Goal: Information Seeking & Learning: Learn about a topic

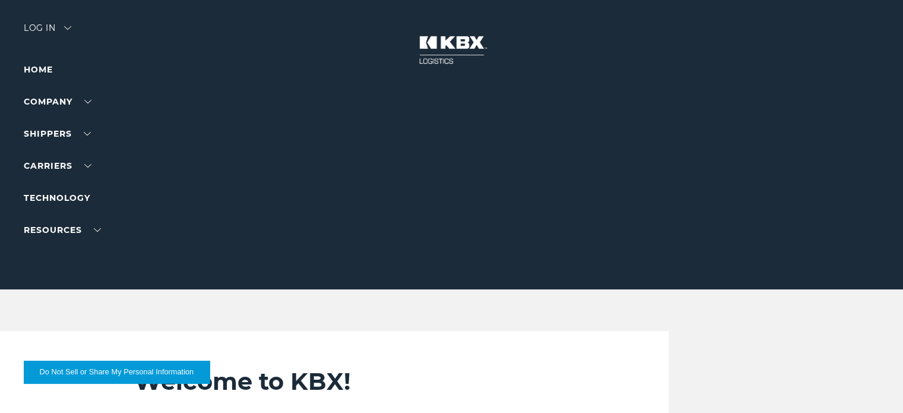
click at [343, 106] on div at bounding box center [456, 144] width 912 height 289
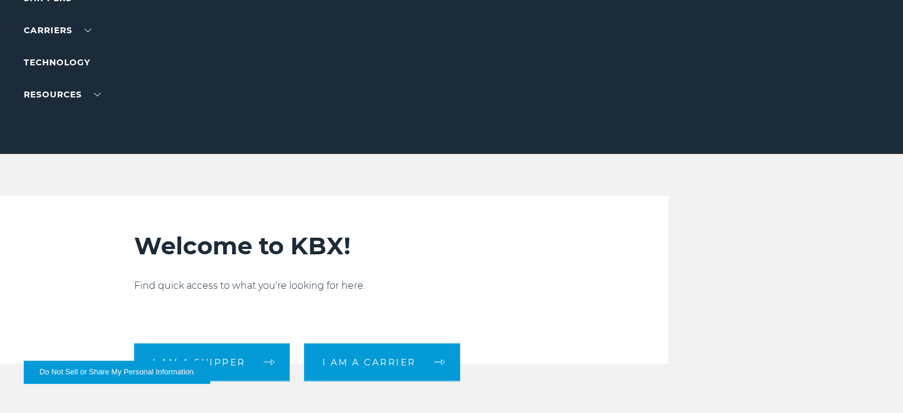
scroll to position [238, 0]
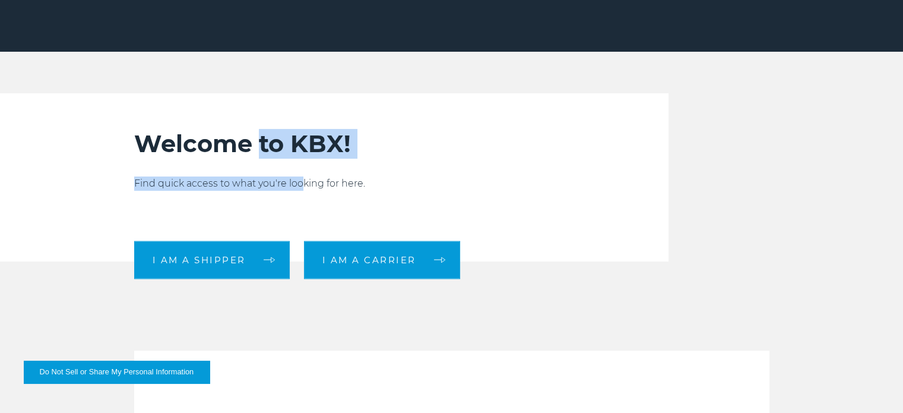
drag, startPoint x: 258, startPoint y: 141, endPoint x: 306, endPoint y: 182, distance: 64.0
click at [305, 182] on div "Welcome to KBX! Find quick access to what you're looking for here. I am a shipp…" at bounding box center [378, 177] width 488 height 168
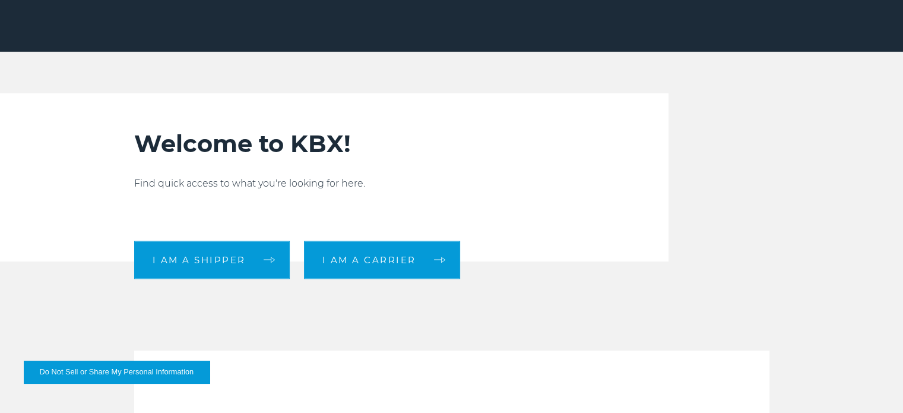
click at [314, 182] on p "Find quick access to what you're looking for here." at bounding box center [378, 183] width 488 height 14
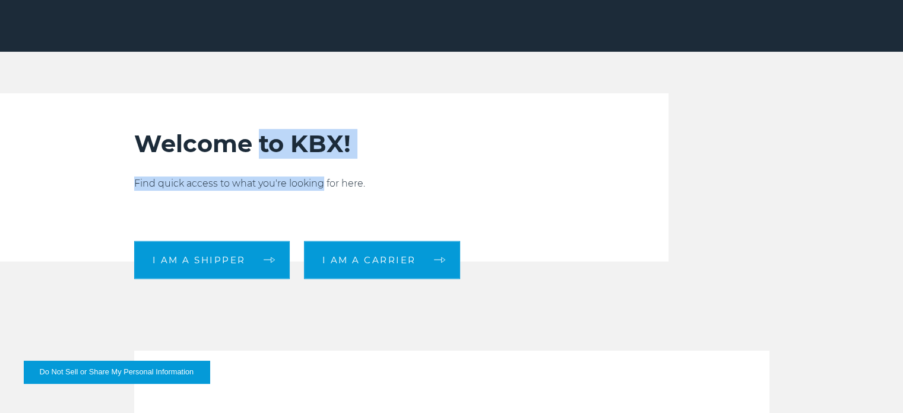
drag, startPoint x: 314, startPoint y: 182, endPoint x: 271, endPoint y: 143, distance: 57.6
click at [271, 143] on div "Welcome to KBX! Find quick access to what you're looking for here. I am a shipp…" at bounding box center [378, 177] width 488 height 168
click at [266, 143] on h2 "Welcome to KBX!" at bounding box center [378, 144] width 488 height 30
drag, startPoint x: 266, startPoint y: 143, endPoint x: 306, endPoint y: 173, distance: 50.8
click at [308, 176] on div "Welcome to KBX! Find quick access to what you're looking for here. I am a shipp…" at bounding box center [378, 177] width 488 height 168
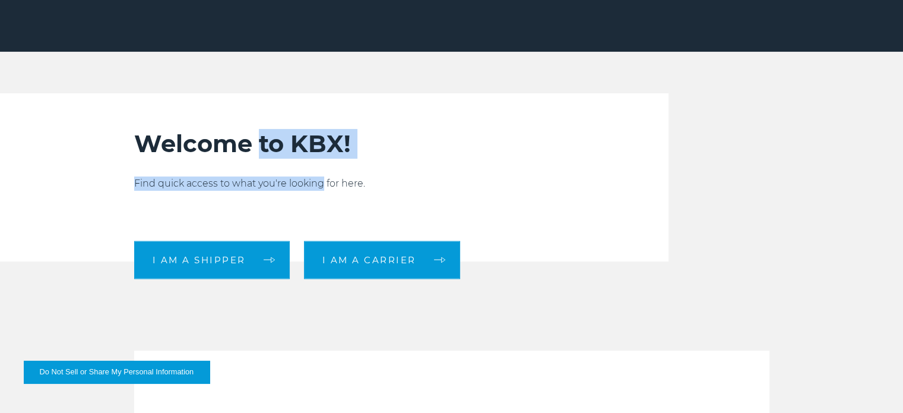
click at [306, 178] on p "Find quick access to what you're looking for here." at bounding box center [378, 183] width 488 height 14
drag, startPoint x: 306, startPoint y: 178, endPoint x: 275, endPoint y: 140, distance: 49.4
click at [276, 140] on div "Welcome to KBX! Find quick access to what you're looking for here. I am a shipp…" at bounding box center [378, 177] width 488 height 168
click at [265, 141] on h2 "Welcome to KBX!" at bounding box center [378, 144] width 488 height 30
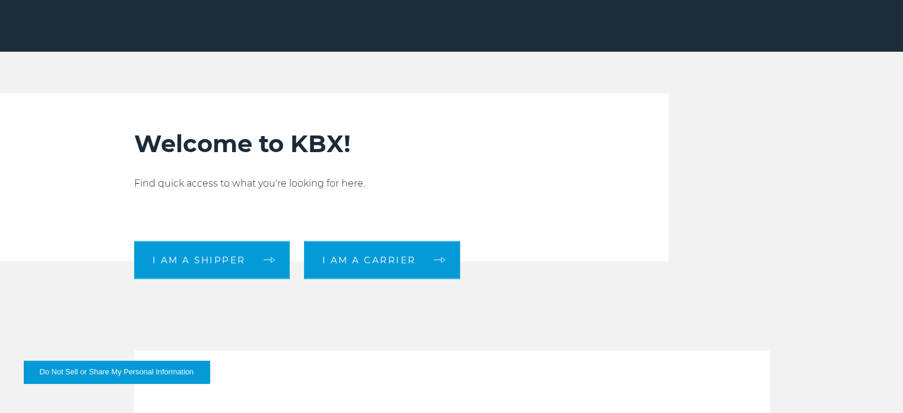
click at [272, 112] on div "Welcome to KBX! Find quick access to what you're looking for here. I am a shipp…" at bounding box center [378, 177] width 488 height 168
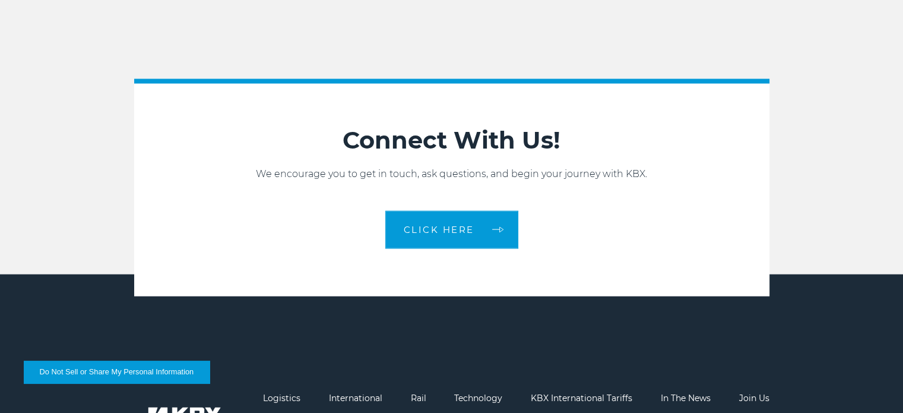
scroll to position [2490, 0]
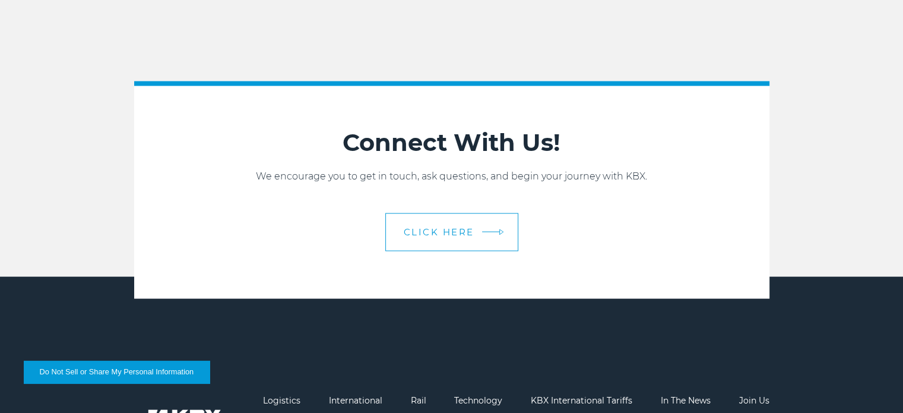
click at [422, 232] on span "CLICK HERE" at bounding box center [439, 231] width 71 height 9
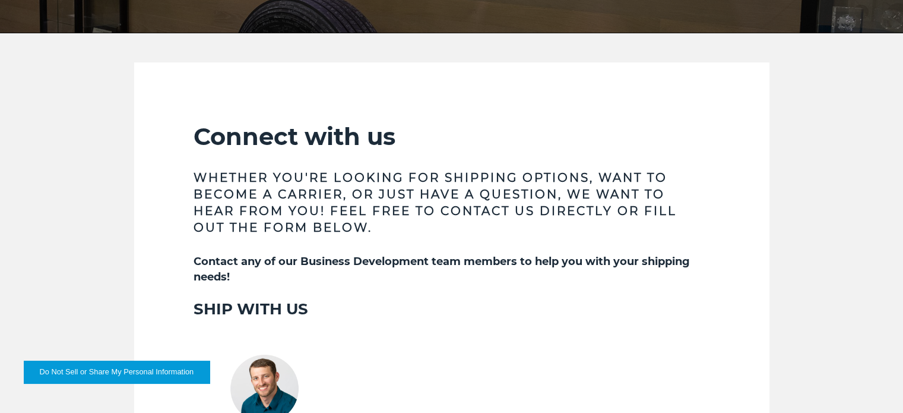
scroll to position [236, 0]
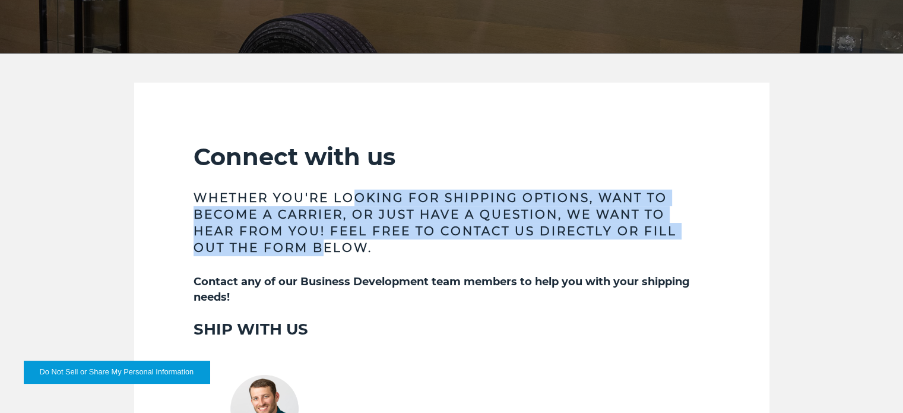
drag, startPoint x: 321, startPoint y: 244, endPoint x: 360, endPoint y: 189, distance: 66.4
click at [360, 189] on h3 "Whether you're looking for shipping options, want to become a carrier, or just …" at bounding box center [452, 222] width 517 height 67
click at [334, 223] on h3 "Whether you're looking for shipping options, want to become a carrier, or just …" at bounding box center [452, 222] width 517 height 67
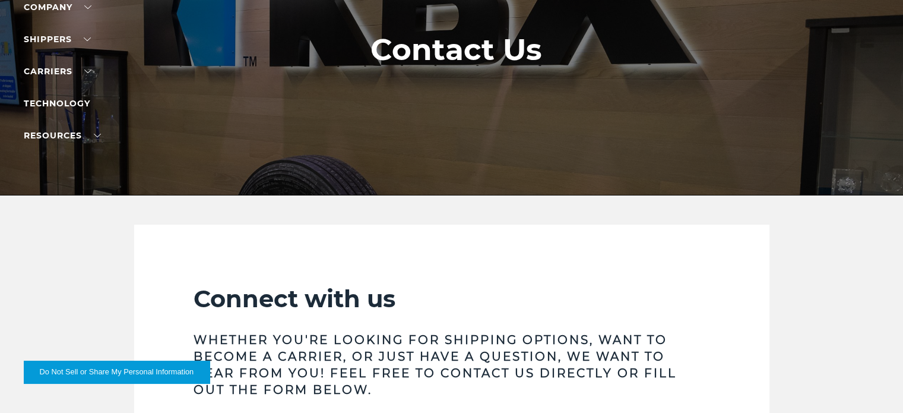
scroll to position [0, 0]
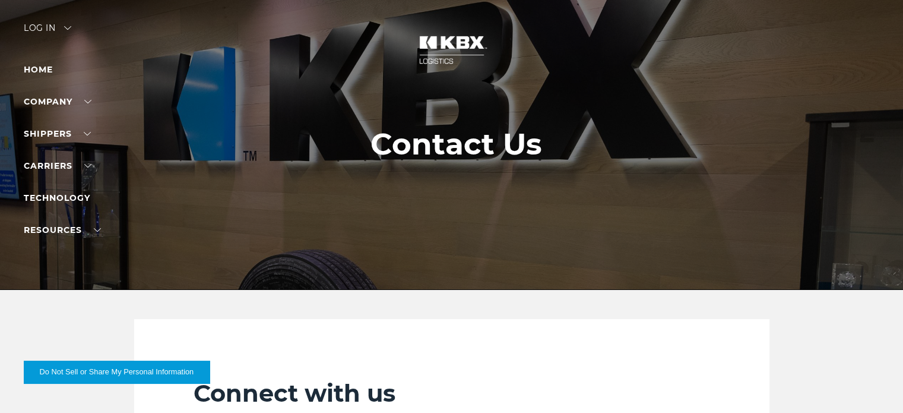
drag, startPoint x: 428, startPoint y: 142, endPoint x: 514, endPoint y: 143, distance: 86.1
click at [504, 143] on h1 "Contact Us" at bounding box center [457, 144] width 172 height 34
drag, startPoint x: 532, startPoint y: 144, endPoint x: 418, endPoint y: 144, distance: 113.4
click at [418, 144] on h1 "Contact Us" at bounding box center [457, 144] width 172 height 34
click at [428, 146] on h1 "Contact Us" at bounding box center [457, 144] width 172 height 34
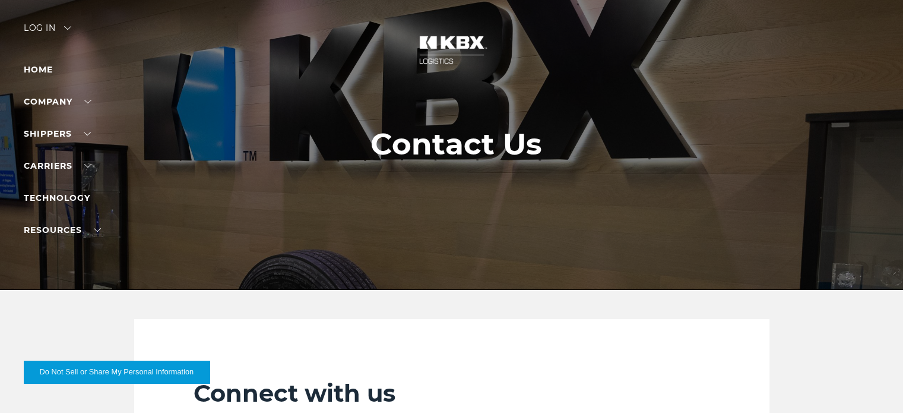
drag, startPoint x: 423, startPoint y: 145, endPoint x: 467, endPoint y: 148, distance: 44.1
click at [467, 148] on h1 "Contact Us" at bounding box center [457, 144] width 172 height 34
drag, startPoint x: 521, startPoint y: 147, endPoint x: 433, endPoint y: 154, distance: 88.2
click at [435, 154] on h1 "Contact Us" at bounding box center [457, 144] width 172 height 34
click at [430, 153] on h1 "Contact Us" at bounding box center [457, 144] width 172 height 34
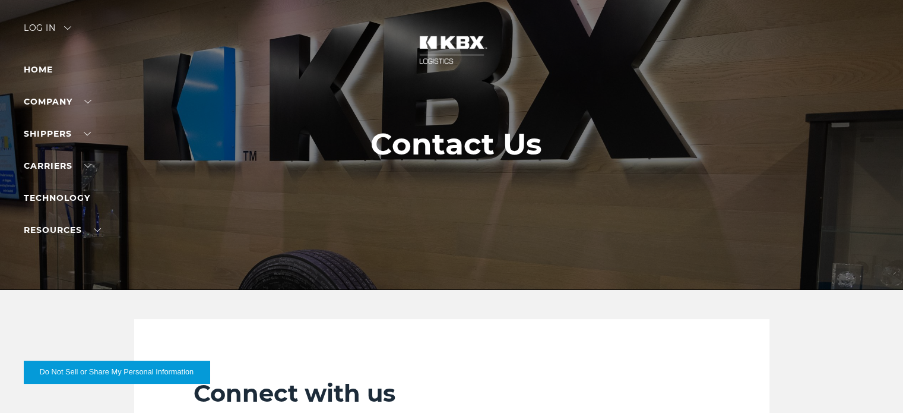
click at [438, 150] on h1 "Contact Us" at bounding box center [457, 144] width 172 height 34
drag, startPoint x: 438, startPoint y: 150, endPoint x: 540, endPoint y: 150, distance: 102.2
click at [540, 150] on h1 "Contact Us" at bounding box center [457, 144] width 172 height 34
drag, startPoint x: 535, startPoint y: 150, endPoint x: 371, endPoint y: 149, distance: 163.9
click at [377, 151] on h1 "Contact Us" at bounding box center [457, 144] width 172 height 34
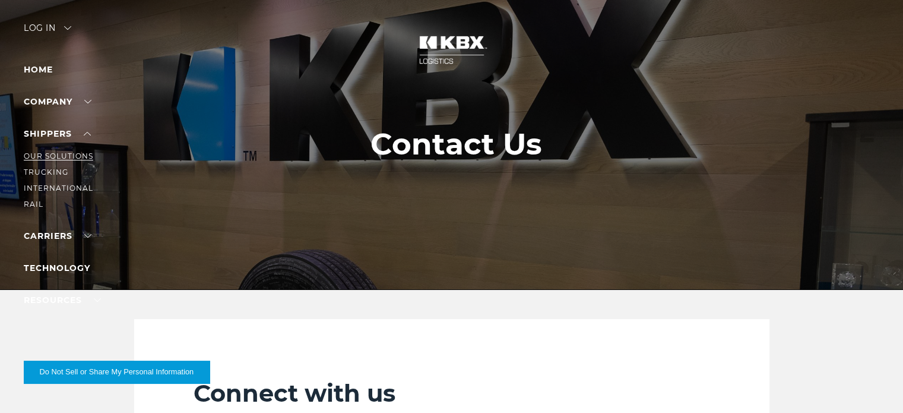
click at [55, 155] on link "Our Solutions" at bounding box center [58, 155] width 69 height 9
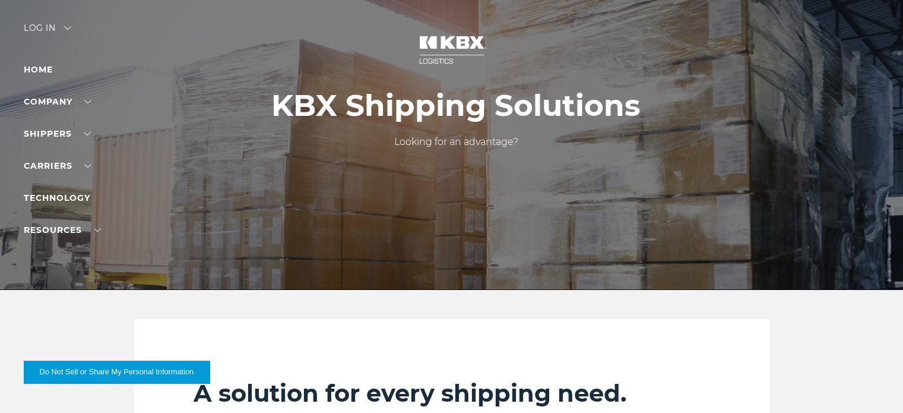
click at [402, 141] on p "Looking for an advantage?" at bounding box center [455, 142] width 369 height 14
drag, startPoint x: 402, startPoint y: 141, endPoint x: 457, endPoint y: 141, distance: 55.2
click at [457, 141] on p "Looking for an advantage?" at bounding box center [455, 142] width 369 height 14
click at [466, 141] on p "Looking for an advantage?" at bounding box center [455, 142] width 369 height 14
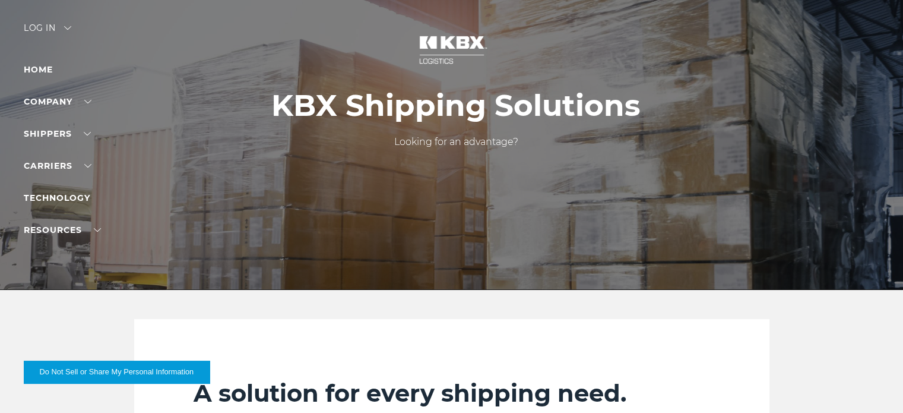
click at [201, 393] on h2 "A solution for every shipping need." at bounding box center [452, 393] width 517 height 30
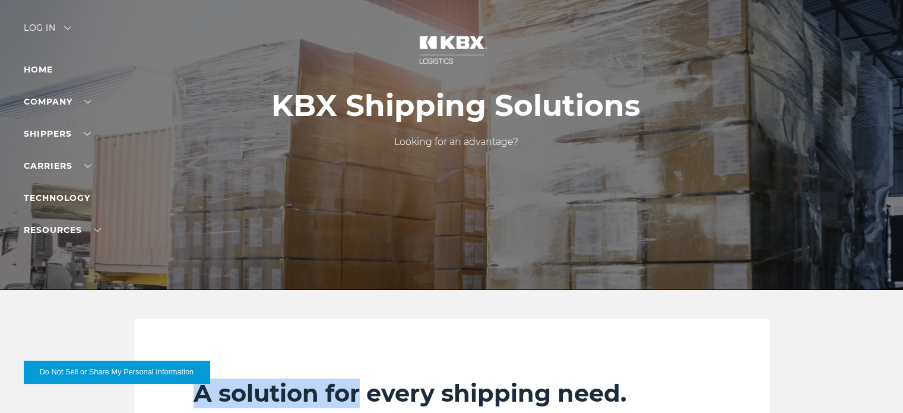
drag, startPoint x: 201, startPoint y: 393, endPoint x: 354, endPoint y: 394, distance: 152.6
click at [354, 394] on h2 "A solution for every shipping need." at bounding box center [452, 393] width 517 height 30
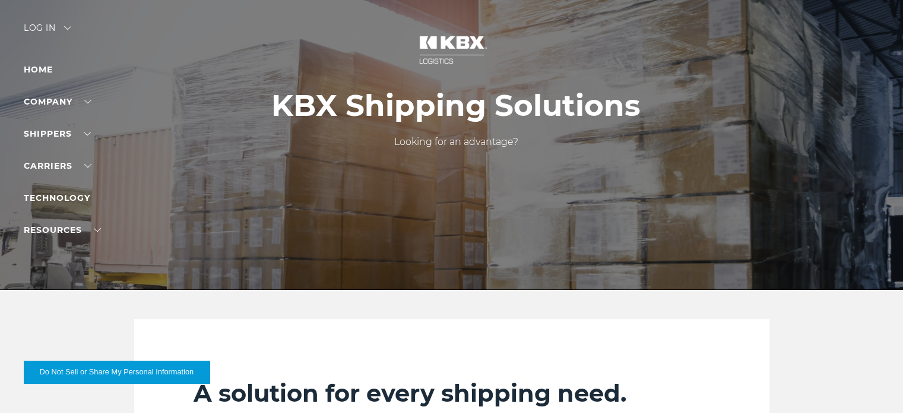
click at [403, 387] on h2 "A solution for every shipping need." at bounding box center [452, 393] width 517 height 30
click at [273, 391] on h2 "A solution for every shipping need." at bounding box center [452, 393] width 517 height 30
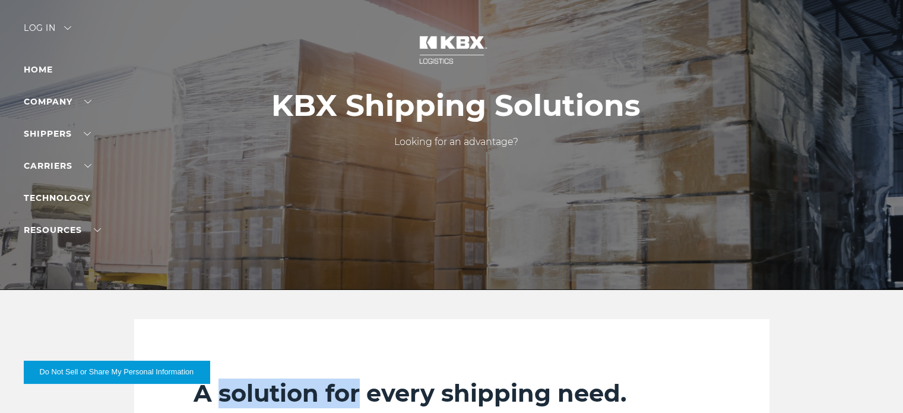
drag, startPoint x: 273, startPoint y: 391, endPoint x: 333, endPoint y: 391, distance: 59.4
click at [333, 391] on h2 "A solution for every shipping need." at bounding box center [452, 393] width 517 height 30
click at [330, 397] on h2 "A solution for every shipping need." at bounding box center [452, 393] width 517 height 30
drag, startPoint x: 330, startPoint y: 397, endPoint x: 279, endPoint y: 397, distance: 51.1
click at [280, 397] on h2 "A solution for every shipping need." at bounding box center [452, 393] width 517 height 30
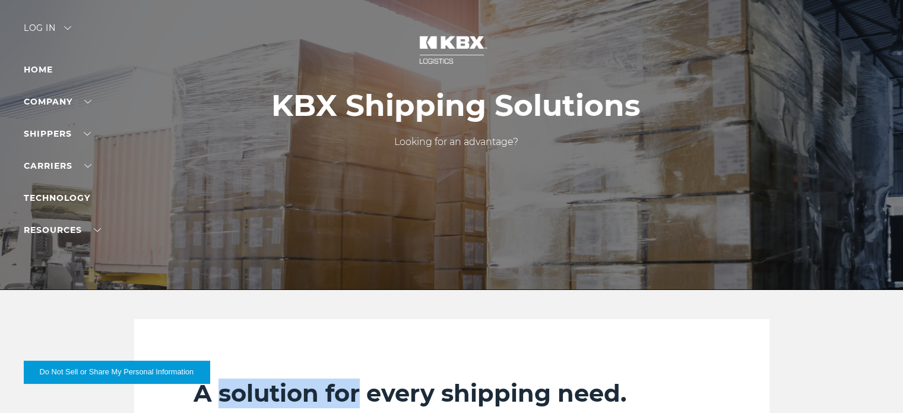
click at [273, 397] on h2 "A solution for every shipping need." at bounding box center [452, 393] width 517 height 30
drag, startPoint x: 273, startPoint y: 397, endPoint x: 332, endPoint y: 396, distance: 58.8
click at [332, 396] on h2 "A solution for every shipping need." at bounding box center [452, 393] width 517 height 30
click at [336, 396] on h2 "A solution for every shipping need." at bounding box center [452, 393] width 517 height 30
drag, startPoint x: 336, startPoint y: 396, endPoint x: 266, endPoint y: 396, distance: 69.5
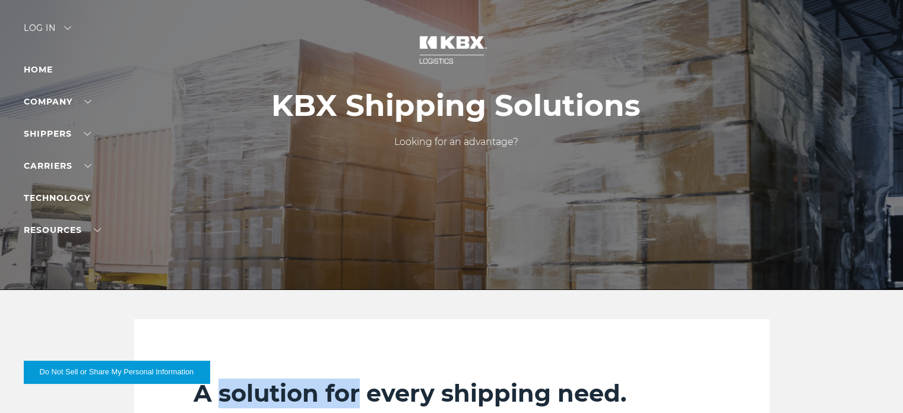
click at [266, 396] on h2 "A solution for every shipping need." at bounding box center [452, 393] width 517 height 30
click at [267, 396] on h2 "A solution for every shipping need." at bounding box center [452, 393] width 517 height 30
drag, startPoint x: 267, startPoint y: 396, endPoint x: 333, endPoint y: 393, distance: 65.4
click at [333, 393] on h2 "A solution for every shipping need." at bounding box center [452, 393] width 517 height 30
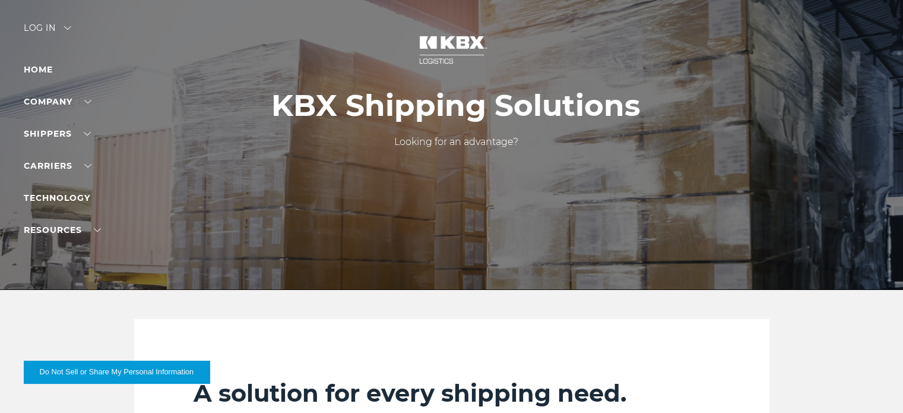
click at [257, 394] on h2 "A solution for every shipping need." at bounding box center [452, 393] width 517 height 30
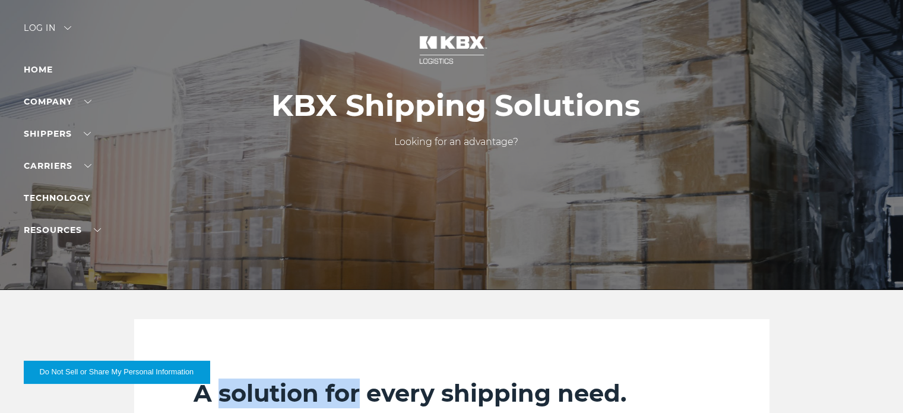
drag, startPoint x: 257, startPoint y: 394, endPoint x: 330, endPoint y: 394, distance: 73.1
click at [330, 394] on h2 "A solution for every shipping need." at bounding box center [452, 393] width 517 height 30
click at [285, 105] on h1 "KBX Shipping Solutions" at bounding box center [455, 105] width 369 height 34
drag, startPoint x: 285, startPoint y: 105, endPoint x: 483, endPoint y: 106, distance: 197.8
click at [482, 106] on h1 "KBX Shipping Solutions" at bounding box center [455, 105] width 369 height 34
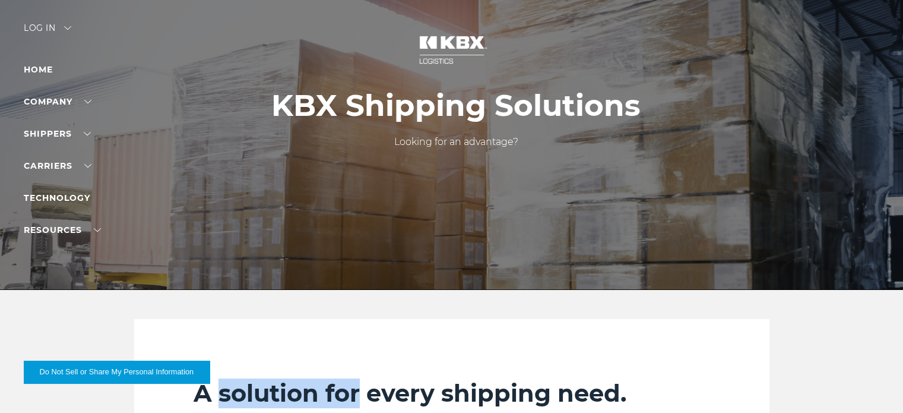
click at [478, 109] on h1 "KBX Shipping Solutions" at bounding box center [455, 105] width 369 height 34
drag, startPoint x: 478, startPoint y: 109, endPoint x: 293, endPoint y: 108, distance: 185.3
click at [293, 108] on h1 "KBX Shipping Solutions" at bounding box center [455, 105] width 369 height 34
drag, startPoint x: 195, startPoint y: 393, endPoint x: 473, endPoint y: 401, distance: 277.5
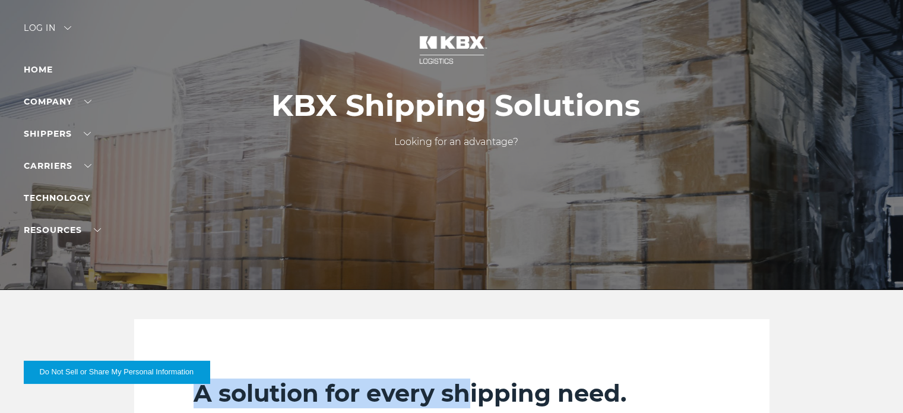
click at [473, 401] on h2 "A solution for every shipping need." at bounding box center [452, 393] width 517 height 30
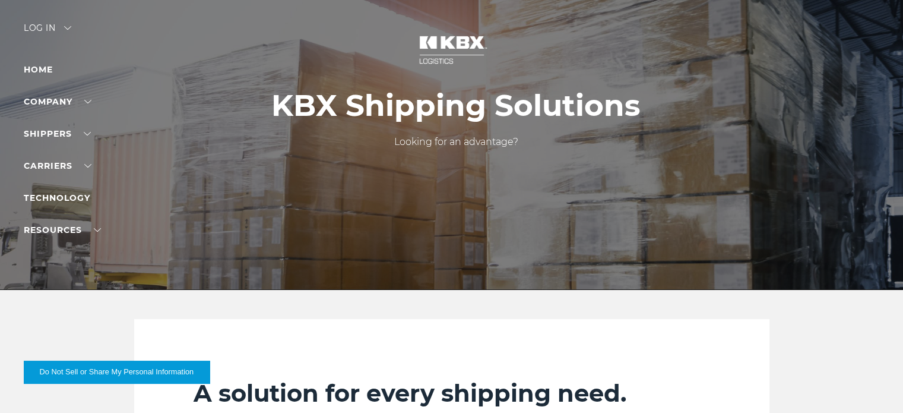
click at [400, 396] on h2 "A solution for every shipping need." at bounding box center [452, 393] width 517 height 30
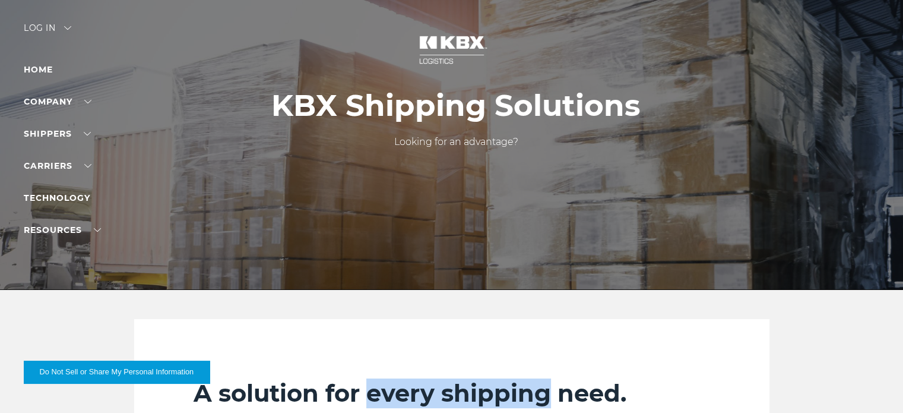
drag, startPoint x: 400, startPoint y: 396, endPoint x: 475, endPoint y: 396, distance: 74.2
click at [475, 396] on h2 "A solution for every shipping need." at bounding box center [452, 393] width 517 height 30
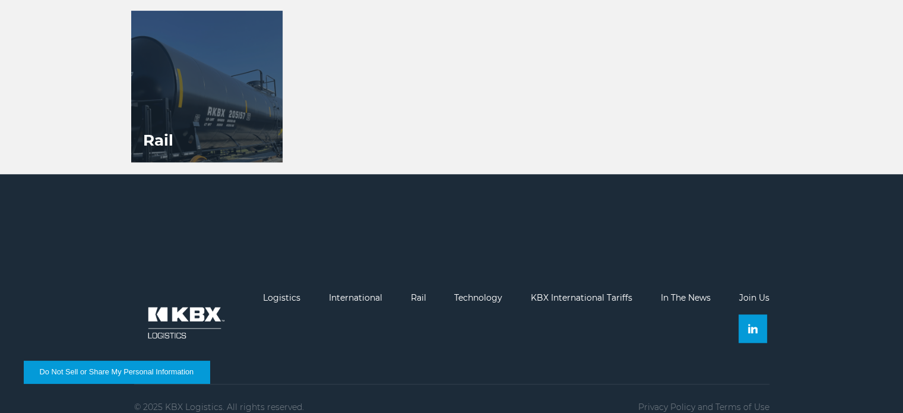
scroll to position [1108, 0]
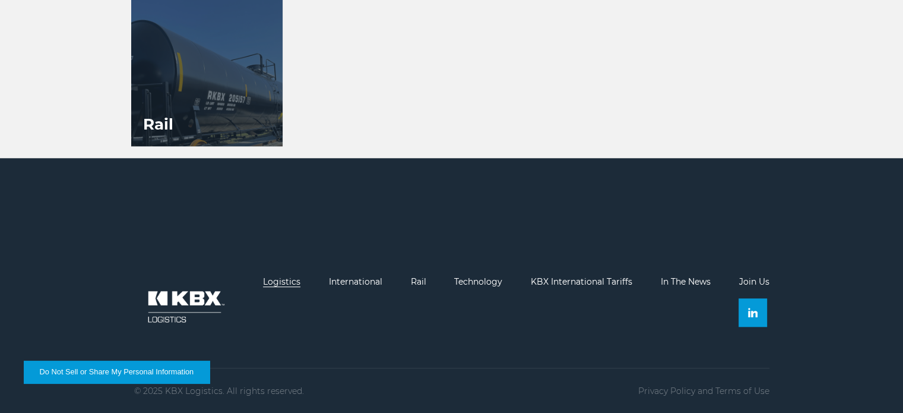
drag, startPoint x: 276, startPoint y: 282, endPoint x: 295, endPoint y: 282, distance: 18.4
click at [276, 282] on link "Logistics" at bounding box center [281, 281] width 37 height 11
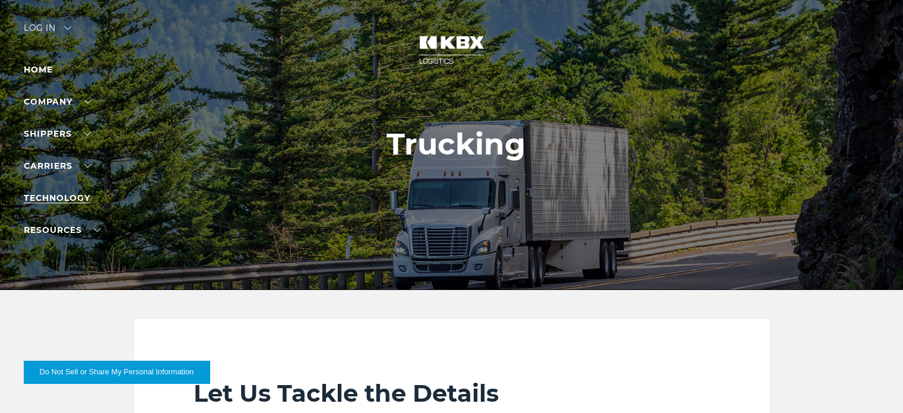
click at [67, 193] on link "Technology" at bounding box center [57, 197] width 67 height 11
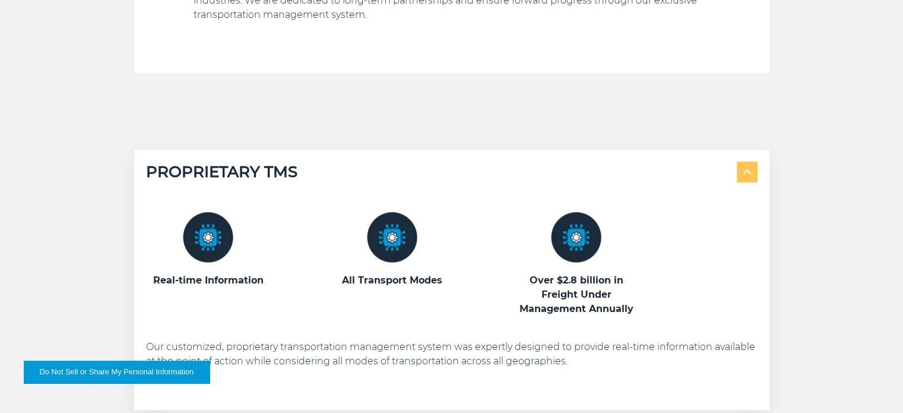
scroll to position [475, 0]
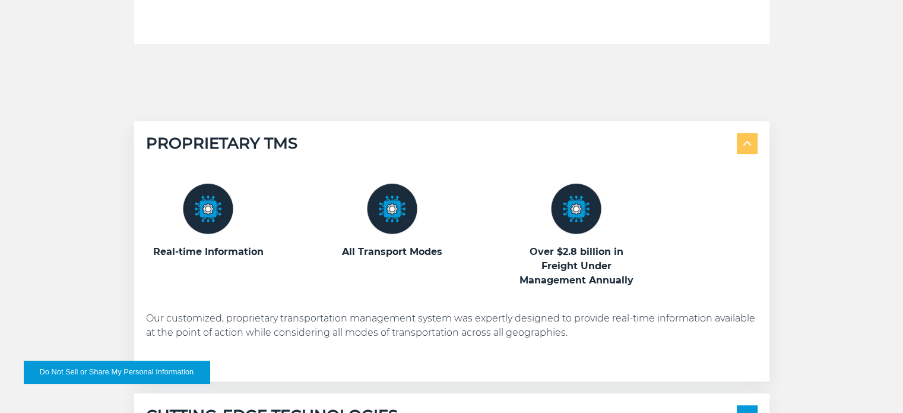
click at [169, 249] on h3 "Real-time Information" at bounding box center [208, 252] width 125 height 14
drag, startPoint x: 169, startPoint y: 249, endPoint x: 223, endPoint y: 249, distance: 54.0
click at [223, 249] on h3 "Real-time Information" at bounding box center [208, 252] width 125 height 14
drag, startPoint x: 223, startPoint y: 249, endPoint x: 190, endPoint y: 249, distance: 32.7
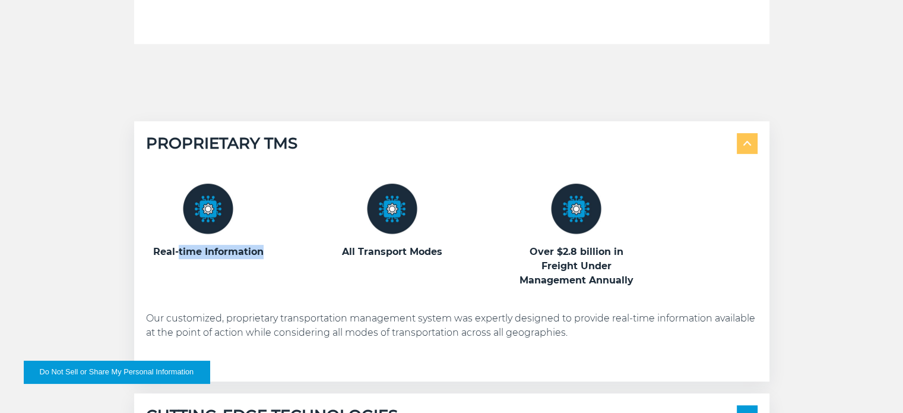
click at [190, 249] on h3 "Real-time Information" at bounding box center [208, 252] width 125 height 14
drag, startPoint x: 190, startPoint y: 249, endPoint x: 220, endPoint y: 249, distance: 30.3
click at [220, 249] on h3 "Real-time Information" at bounding box center [208, 252] width 125 height 14
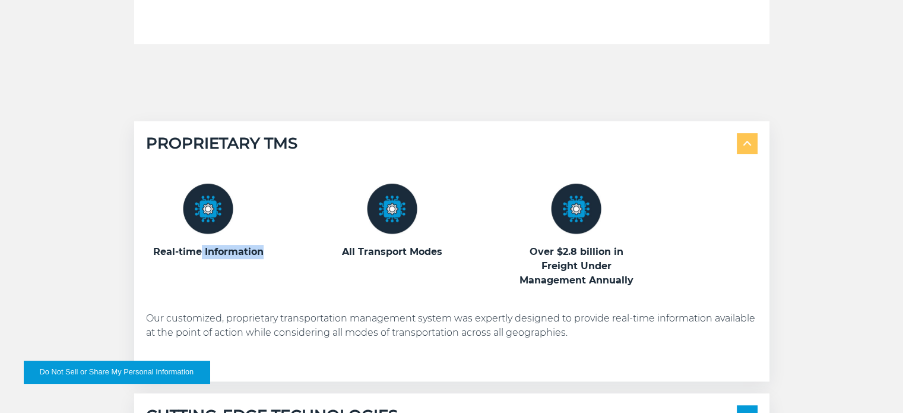
drag, startPoint x: 220, startPoint y: 249, endPoint x: 200, endPoint y: 249, distance: 20.8
click at [200, 249] on h3 "Real-time Information" at bounding box center [208, 252] width 125 height 14
click at [185, 249] on h3 "Real-time Information" at bounding box center [208, 252] width 125 height 14
drag, startPoint x: 185, startPoint y: 249, endPoint x: 226, endPoint y: 250, distance: 40.4
click at [226, 250] on h3 "Real-time Information" at bounding box center [208, 252] width 125 height 14
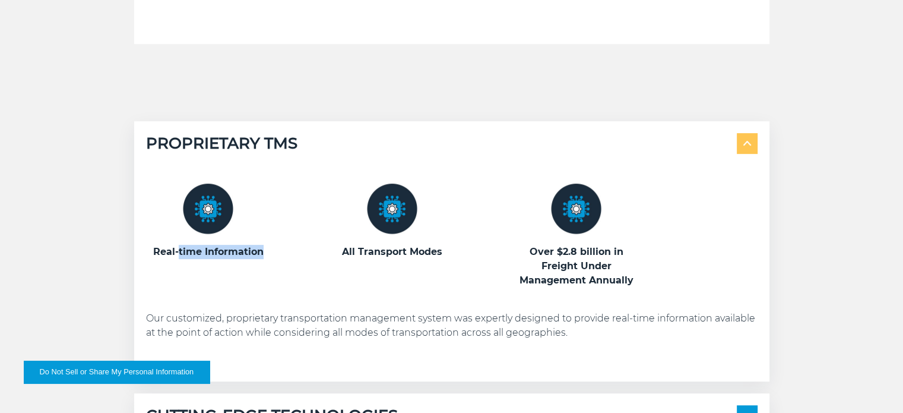
click at [226, 250] on h3 "Real-time Information" at bounding box center [208, 252] width 125 height 14
drag, startPoint x: 226, startPoint y: 250, endPoint x: 191, endPoint y: 249, distance: 34.5
click at [191, 249] on h3 "Real-time Information" at bounding box center [208, 252] width 125 height 14
click at [190, 249] on h3 "Real-time Information" at bounding box center [208, 252] width 125 height 14
drag, startPoint x: 190, startPoint y: 249, endPoint x: 235, endPoint y: 252, distance: 45.3
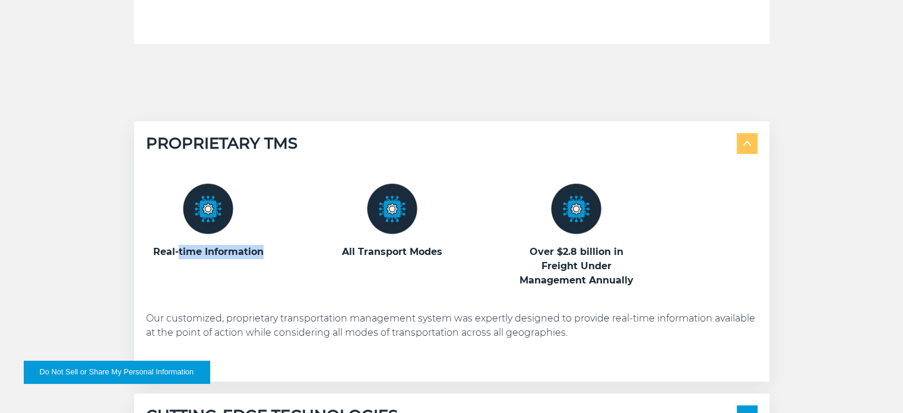
click at [234, 252] on h3 "Real-time Information" at bounding box center [208, 252] width 125 height 14
click at [388, 251] on h3 "All Transport Modes" at bounding box center [392, 252] width 125 height 14
drag, startPoint x: 388, startPoint y: 251, endPoint x: 359, endPoint y: 249, distance: 29.2
click at [359, 249] on h3 "All Transport Modes" at bounding box center [392, 252] width 125 height 14
click at [349, 251] on h3 "All Transport Modes" at bounding box center [392, 252] width 125 height 14
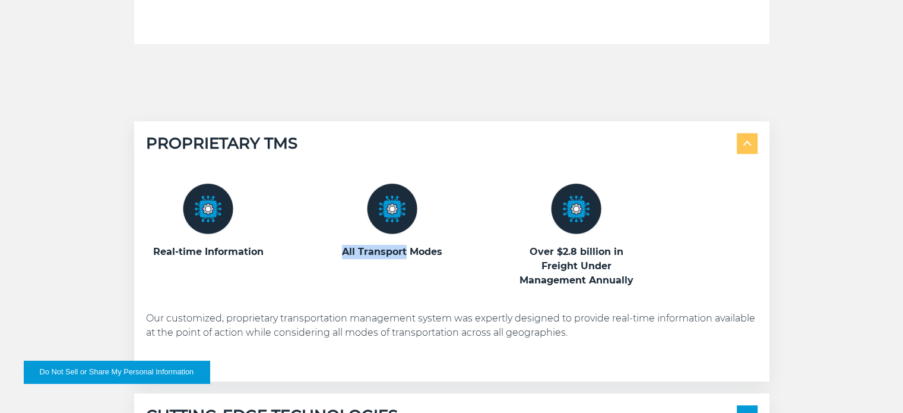
drag, startPoint x: 349, startPoint y: 251, endPoint x: 395, endPoint y: 253, distance: 45.8
click at [395, 253] on h3 "All Transport Modes" at bounding box center [392, 252] width 125 height 14
click at [394, 253] on h3 "All Transport Modes" at bounding box center [392, 252] width 125 height 14
click at [551, 77] on div "State-of-the-Art, Proprietary TMS KBX implements cutting-edge technologies that…" at bounding box center [451, 281] width 903 height 875
click at [855, 166] on div "PROPRIETARY TMS Real-time Information" at bounding box center [451, 307] width 903 height 373
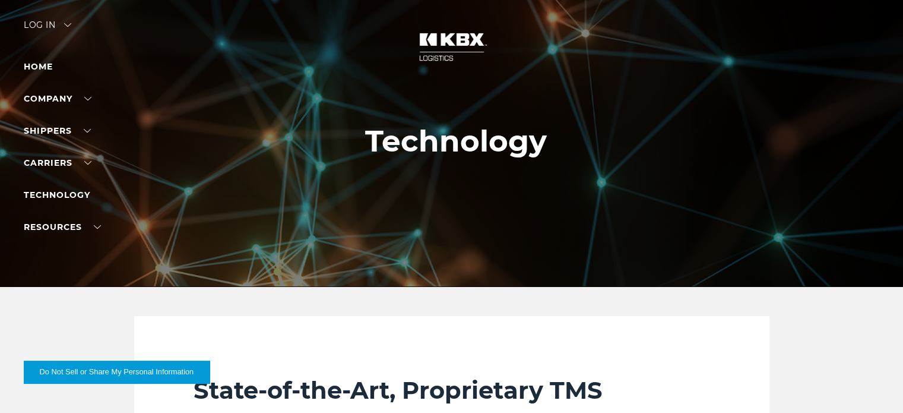
scroll to position [0, 0]
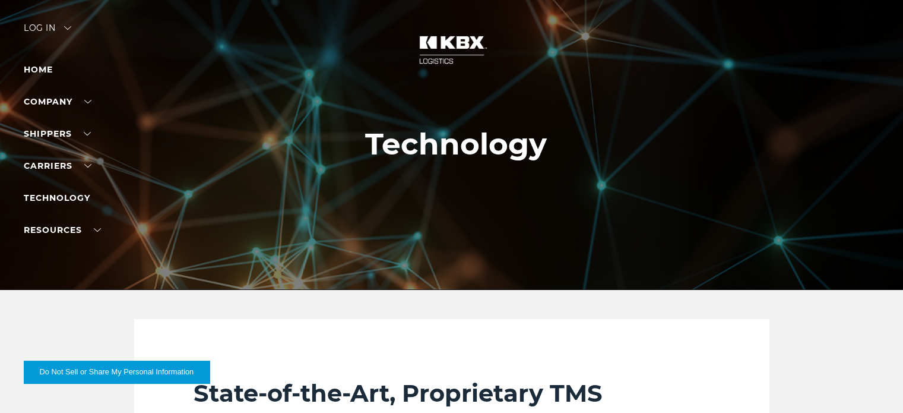
click at [317, 393] on h2 "State-of-the-Art, Proprietary TMS" at bounding box center [452, 393] width 517 height 30
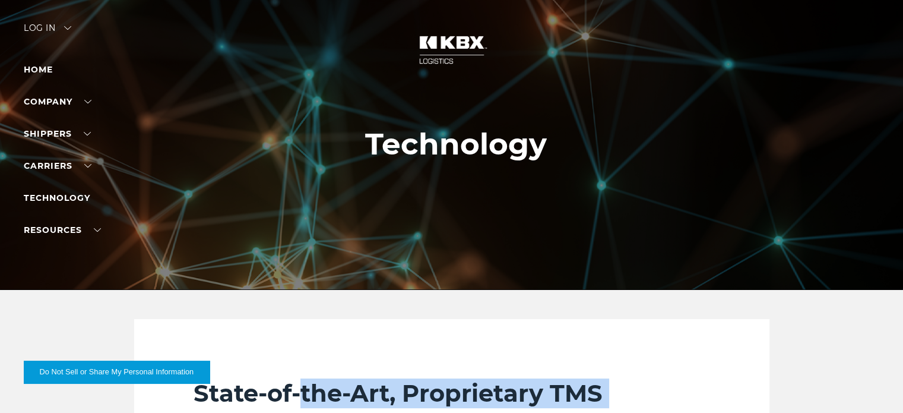
drag, startPoint x: 317, startPoint y: 393, endPoint x: 611, endPoint y: 387, distance: 294.1
click at [615, 392] on h2 "State-of-the-Art, Proprietary TMS" at bounding box center [452, 393] width 517 height 30
click at [393, 393] on h2 "State-of-the-Art, Proprietary TMS" at bounding box center [452, 393] width 517 height 30
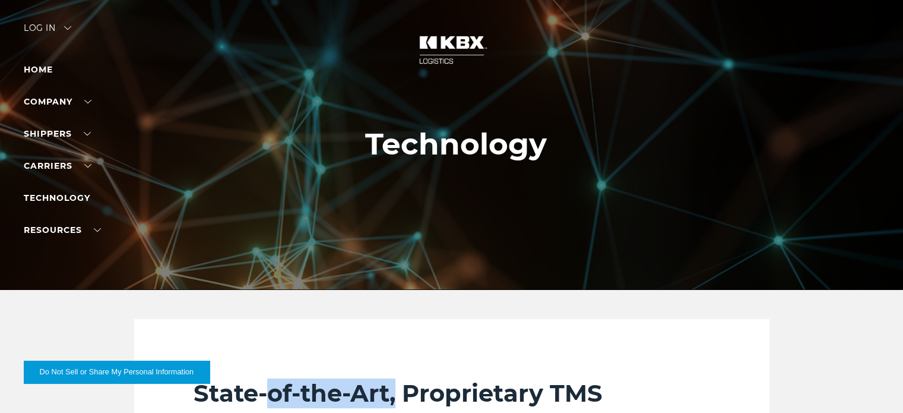
drag, startPoint x: 393, startPoint y: 393, endPoint x: 287, endPoint y: 382, distance: 106.3
click at [287, 382] on h2 "State-of-the-Art, Proprietary TMS" at bounding box center [452, 393] width 517 height 30
drag, startPoint x: 287, startPoint y: 382, endPoint x: 321, endPoint y: 384, distance: 33.3
click at [321, 384] on h2 "State-of-the-Art, Proprietary TMS" at bounding box center [452, 393] width 517 height 30
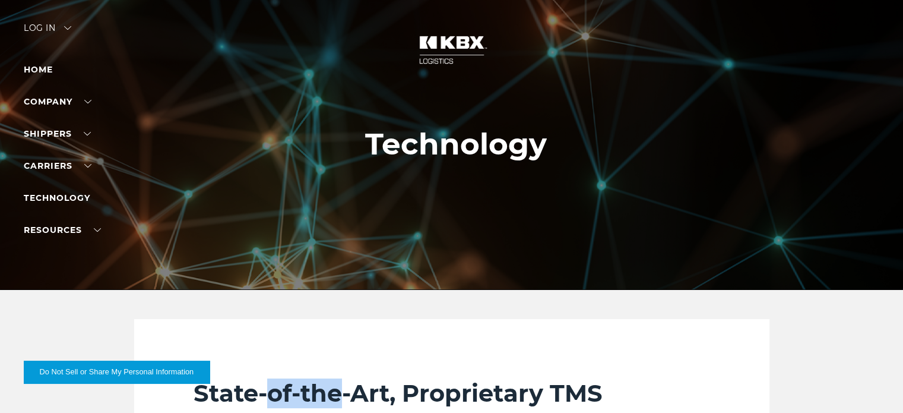
click at [304, 384] on h2 "State-of-the-Art, Proprietary TMS" at bounding box center [452, 393] width 517 height 30
click at [288, 384] on h2 "State-of-the-Art, Proprietary TMS" at bounding box center [452, 393] width 517 height 30
drag, startPoint x: 288, startPoint y: 384, endPoint x: 323, endPoint y: 384, distance: 34.4
click at [321, 384] on h2 "State-of-the-Art, Proprietary TMS" at bounding box center [452, 393] width 517 height 30
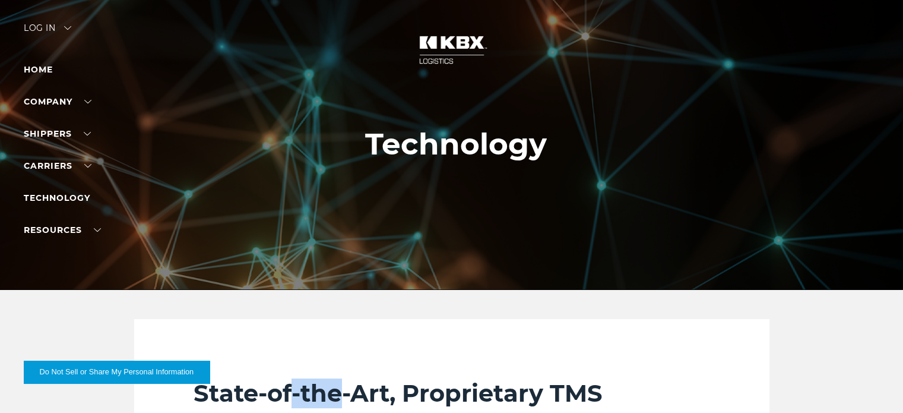
click at [320, 385] on h2 "State-of-the-Art, Proprietary TMS" at bounding box center [452, 393] width 517 height 30
drag, startPoint x: 320, startPoint y: 385, endPoint x: 286, endPoint y: 389, distance: 34.1
click at [286, 389] on h2 "State-of-the-Art, Proprietary TMS" at bounding box center [452, 393] width 517 height 30
drag, startPoint x: 295, startPoint y: 388, endPoint x: 314, endPoint y: 385, distance: 19.2
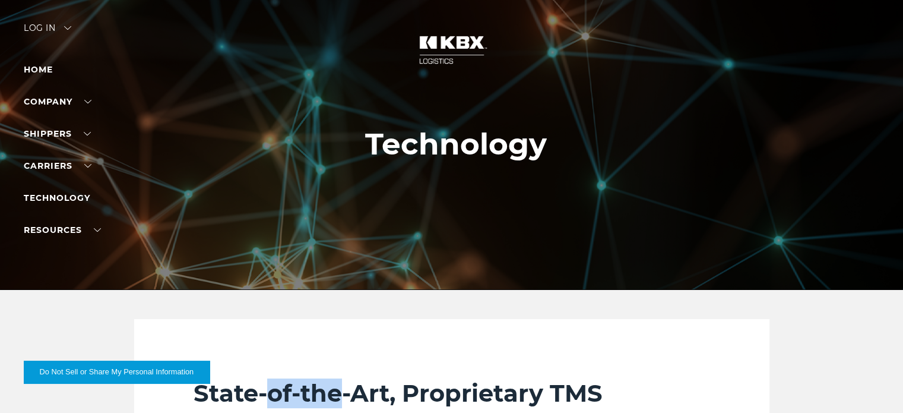
click at [314, 385] on h2 "State-of-the-Art, Proprietary TMS" at bounding box center [452, 393] width 517 height 30
click at [284, 384] on h2 "State-of-the-Art, Proprietary TMS" at bounding box center [452, 393] width 517 height 30
drag, startPoint x: 284, startPoint y: 384, endPoint x: 370, endPoint y: 388, distance: 85.6
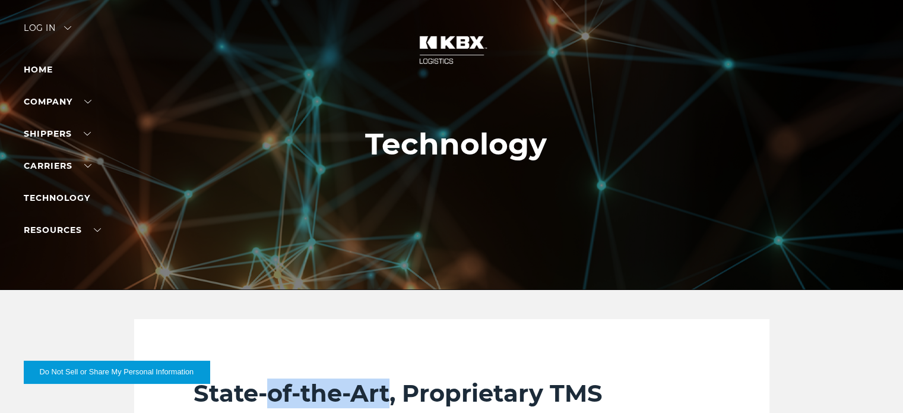
click at [371, 388] on h2 "State-of-the-Art, Proprietary TMS" at bounding box center [452, 393] width 517 height 30
click at [330, 390] on h2 "State-of-the-Art, Proprietary TMS" at bounding box center [452, 393] width 517 height 30
drag, startPoint x: 330, startPoint y: 390, endPoint x: 314, endPoint y: 389, distance: 16.7
click at [315, 389] on h2 "State-of-the-Art, Proprietary TMS" at bounding box center [452, 393] width 517 height 30
click at [283, 389] on h2 "State-of-the-Art, Proprietary TMS" at bounding box center [452, 393] width 517 height 30
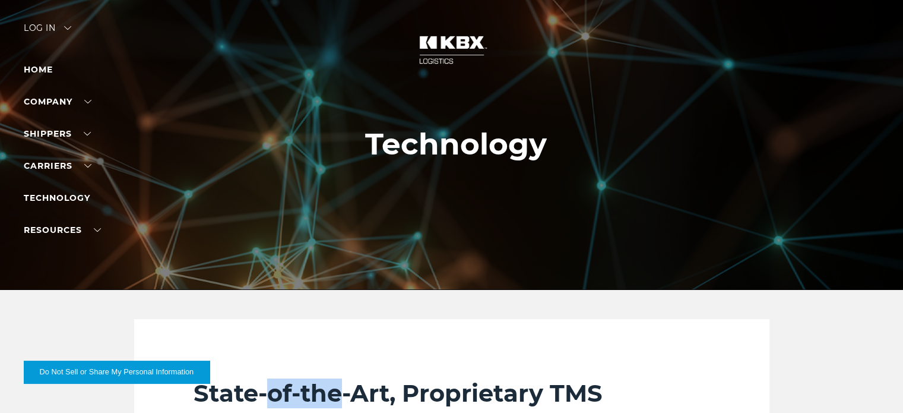
drag, startPoint x: 283, startPoint y: 389, endPoint x: 317, endPoint y: 394, distance: 34.2
click at [317, 394] on h2 "State-of-the-Art, Proprietary TMS" at bounding box center [452, 393] width 517 height 30
click at [328, 384] on h2 "State-of-the-Art, Proprietary TMS" at bounding box center [452, 393] width 517 height 30
